Goal: Task Accomplishment & Management: Use online tool/utility

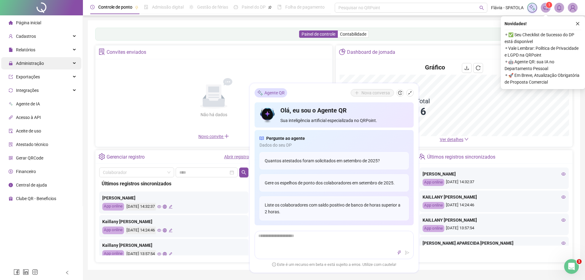
click at [46, 62] on div "Administração" at bounding box center [41, 63] width 80 height 12
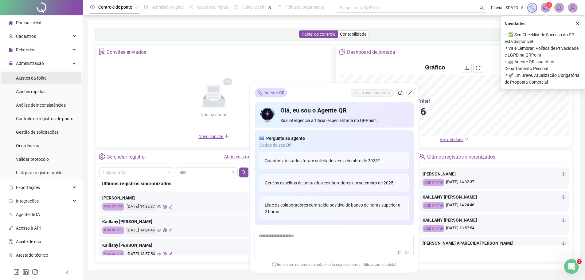
click at [46, 77] on span "Ajustes da folha" at bounding box center [31, 77] width 31 height 5
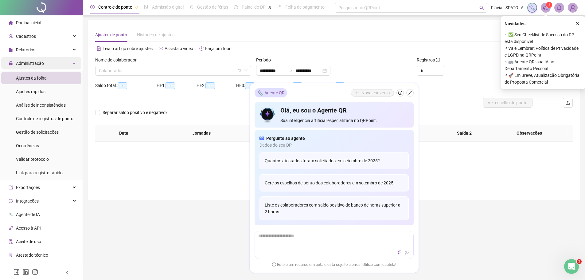
type input "**********"
click at [114, 70] on input "search" at bounding box center [170, 70] width 143 height 9
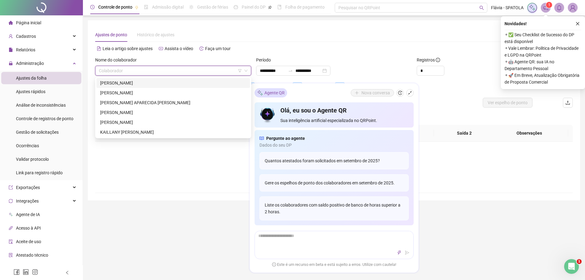
click at [118, 81] on div "[PERSON_NAME]" at bounding box center [173, 82] width 146 height 7
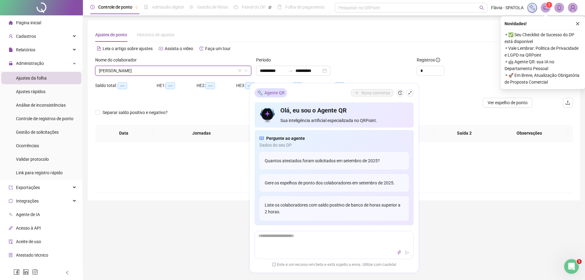
click at [579, 25] on icon "close" at bounding box center [577, 23] width 4 height 4
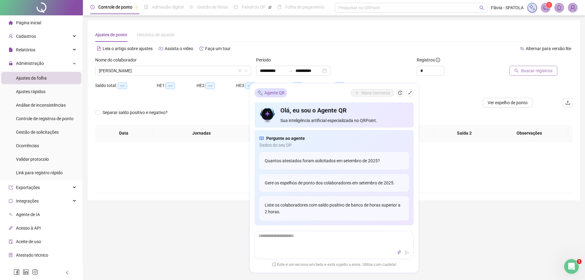
click at [540, 68] on span "Buscar registros" at bounding box center [536, 70] width 31 height 7
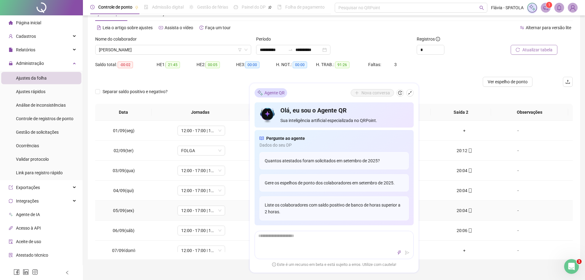
scroll to position [1, 0]
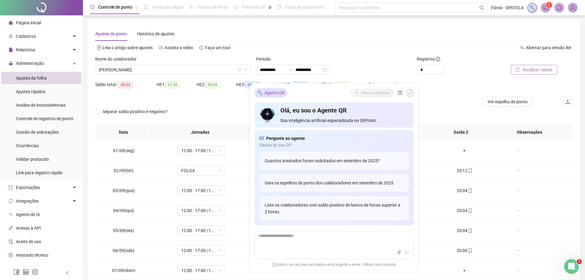
click at [411, 94] on icon "shrink" at bounding box center [410, 93] width 4 height 4
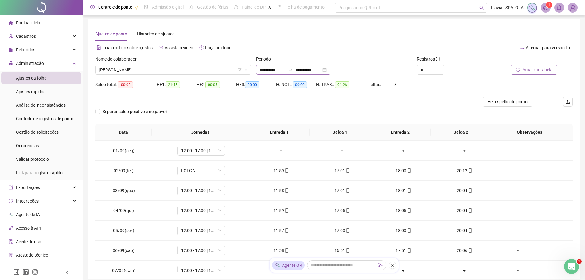
click at [330, 69] on div "**********" at bounding box center [293, 70] width 74 height 10
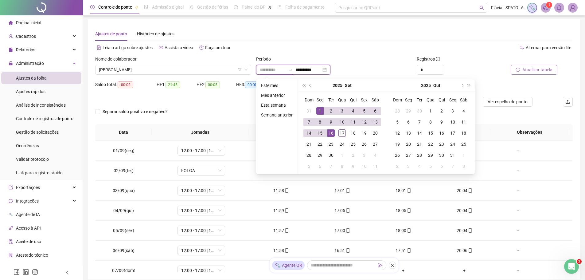
type input "**********"
drag, startPoint x: 320, startPoint y: 109, endPoint x: 332, endPoint y: 121, distance: 16.7
click at [320, 109] on div "1" at bounding box center [319, 110] width 7 height 7
type input "**********"
click at [343, 134] on div "17" at bounding box center [341, 132] width 7 height 7
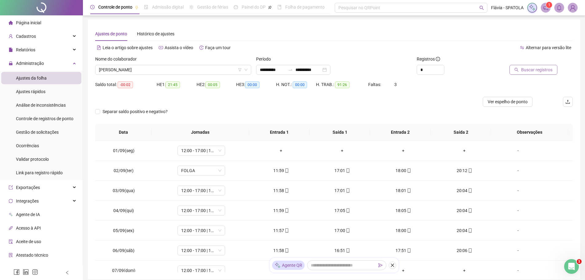
click at [549, 71] on span "Buscar registros" at bounding box center [536, 69] width 31 height 7
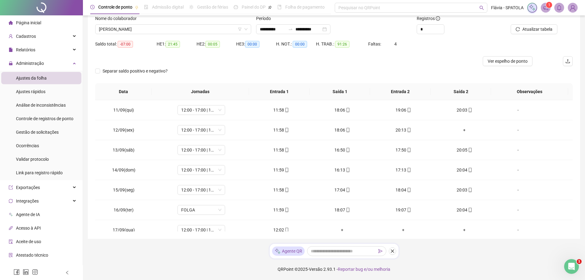
scroll to position [208, 0]
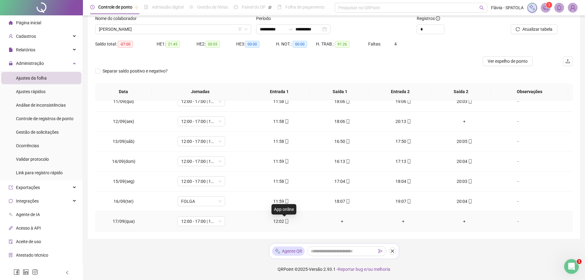
click at [286, 221] on icon "mobile" at bounding box center [287, 221] width 4 height 4
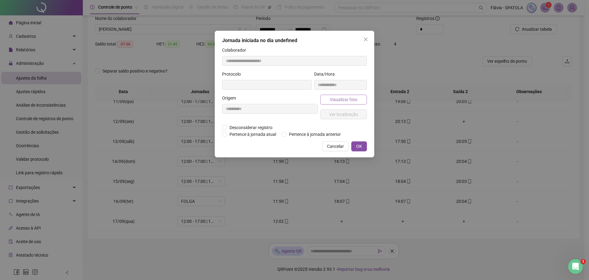
click at [339, 100] on span "Visualizar foto" at bounding box center [344, 99] width 28 height 7
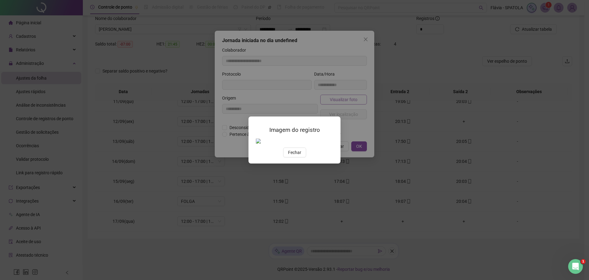
type input "**********"
drag, startPoint x: 296, startPoint y: 186, endPoint x: 298, endPoint y: 179, distance: 8.0
click at [296, 156] on span "Fechar" at bounding box center [294, 152] width 13 height 7
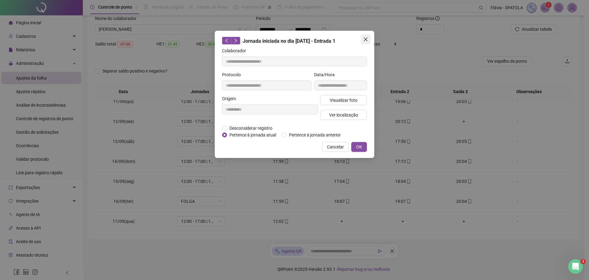
click at [366, 42] on button "Close" at bounding box center [366, 39] width 10 height 10
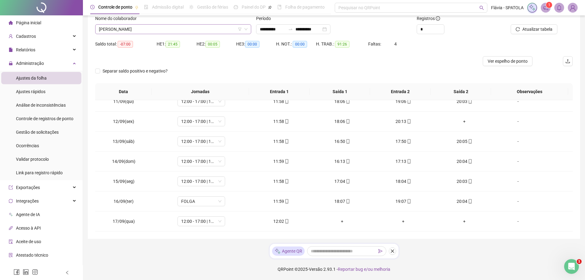
click at [172, 25] on span "[PERSON_NAME]" at bounding box center [173, 29] width 149 height 9
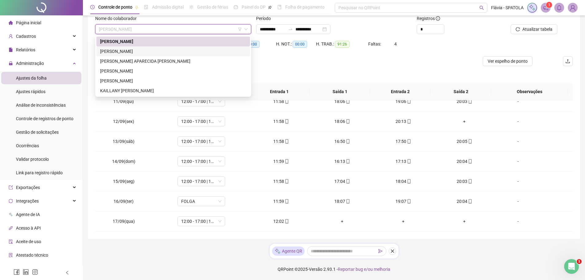
click at [165, 56] on div "[PERSON_NAME]" at bounding box center [172, 51] width 153 height 10
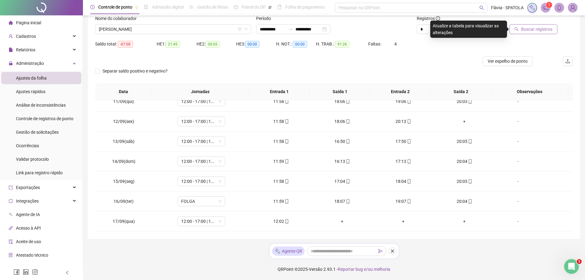
click at [544, 29] on span "Buscar registros" at bounding box center [536, 29] width 31 height 7
